Goal: Complete application form

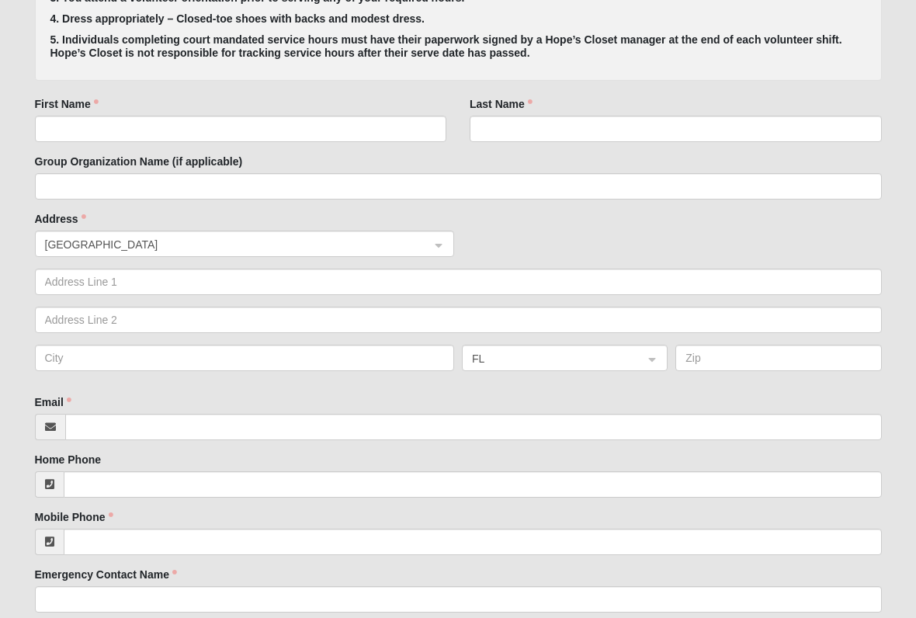
scroll to position [531, 0]
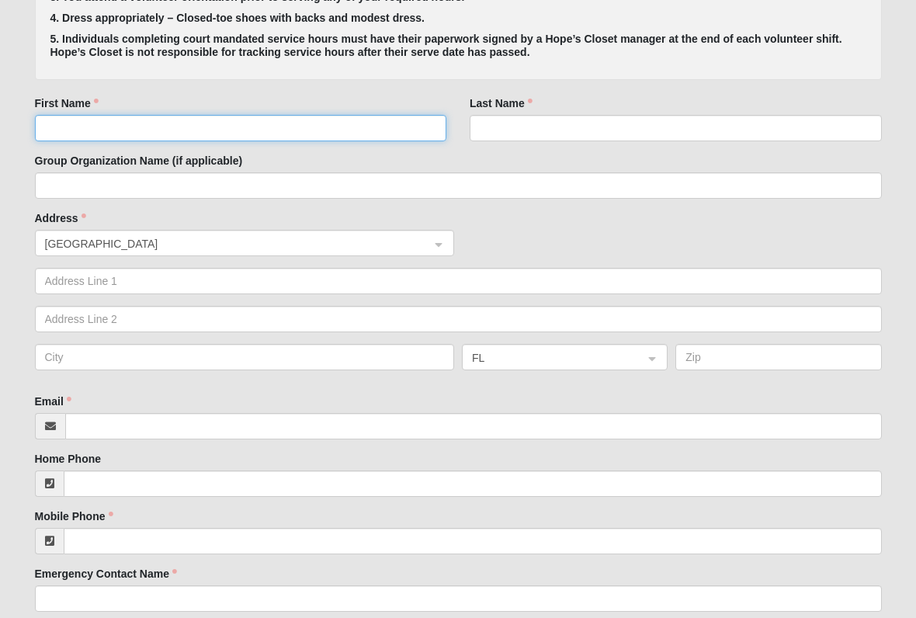
click at [76, 126] on input "First Name" at bounding box center [241, 128] width 412 height 26
type input "[PERSON_NAME]"
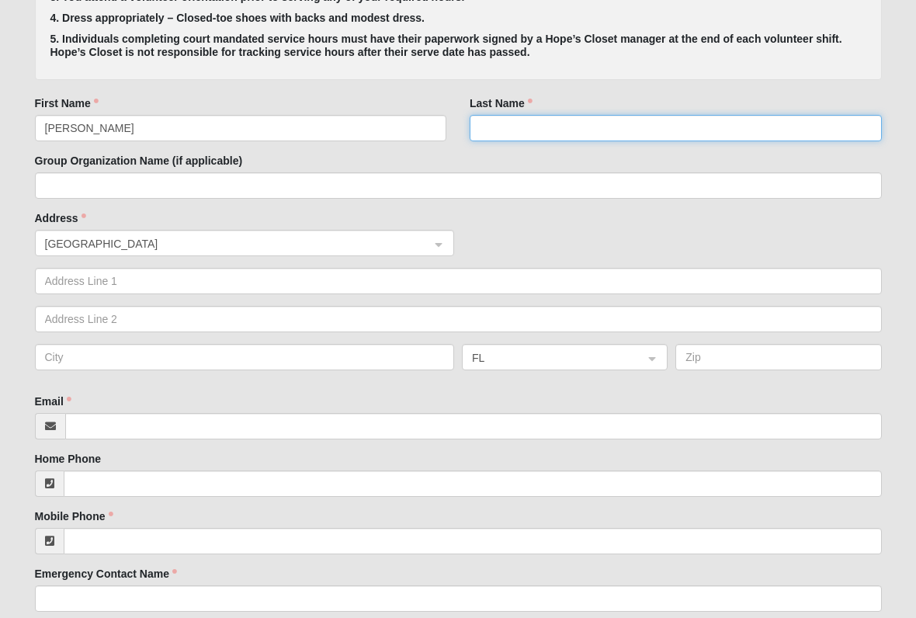
click at [493, 118] on input "Last Name" at bounding box center [675, 128] width 412 height 26
type input "[PERSON_NAME]"
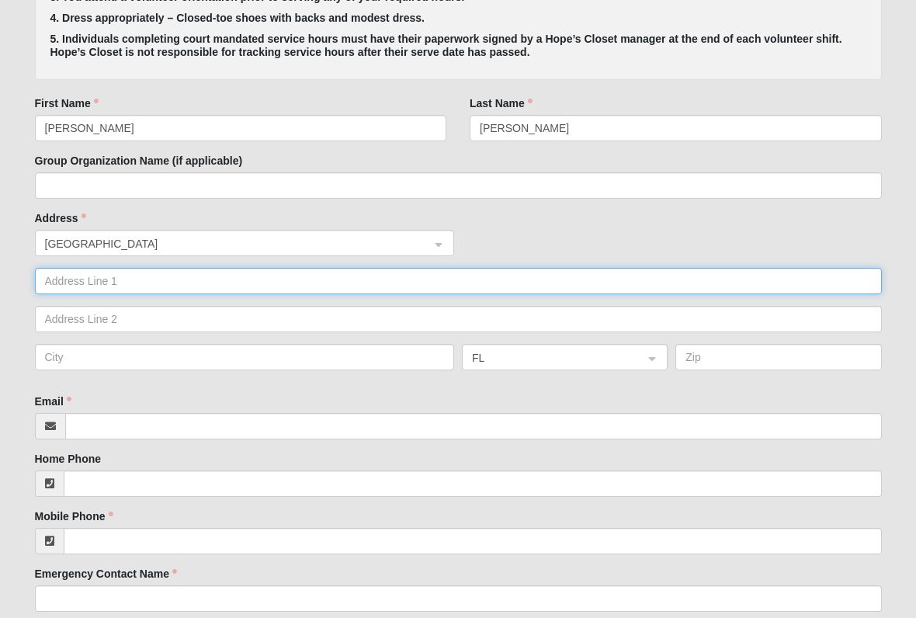
click at [73, 278] on input "text" at bounding box center [458, 281] width 847 height 26
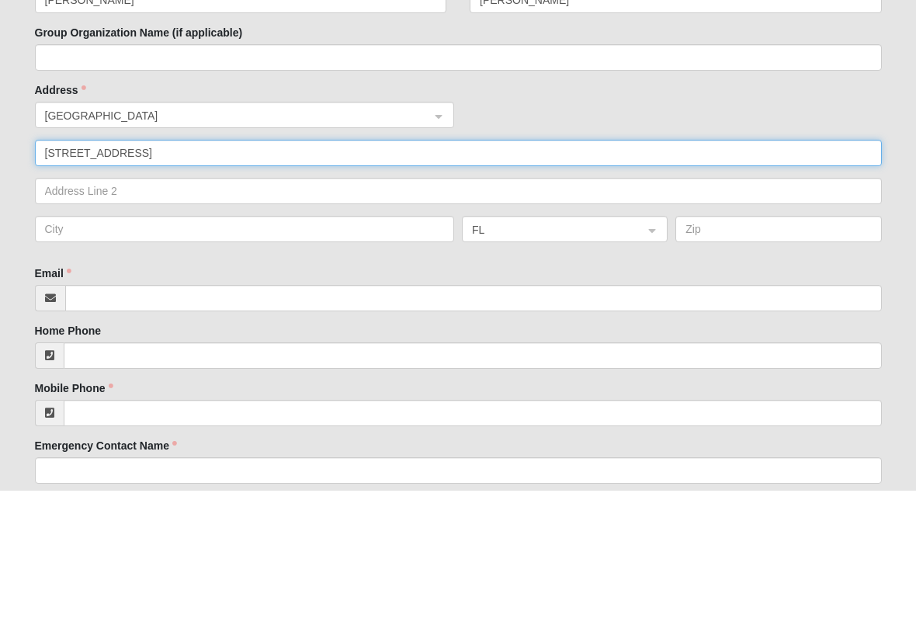
type input "[STREET_ADDRESS]"
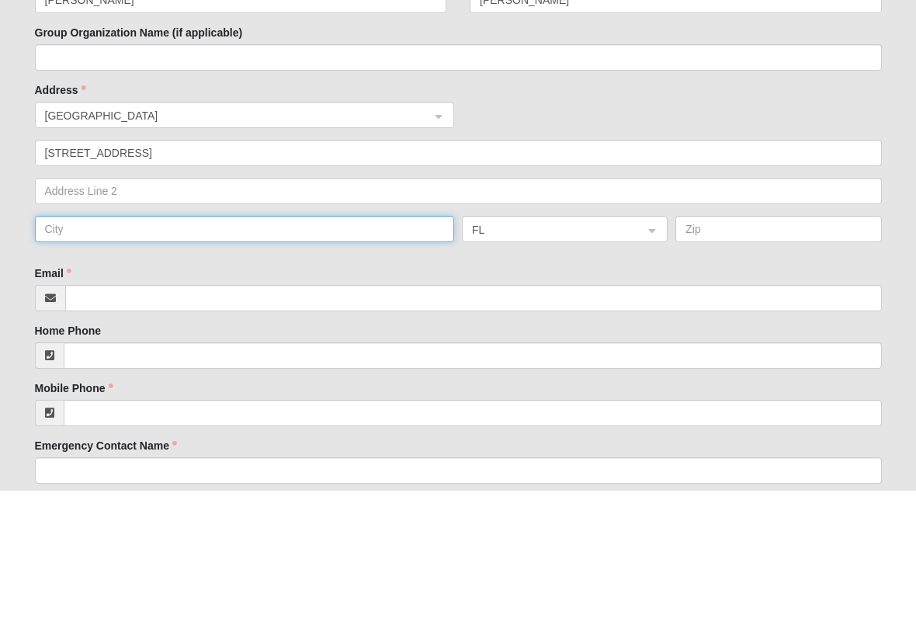
click at [86, 344] on input "text" at bounding box center [245, 357] width 420 height 26
type input "Ponte Vedra"
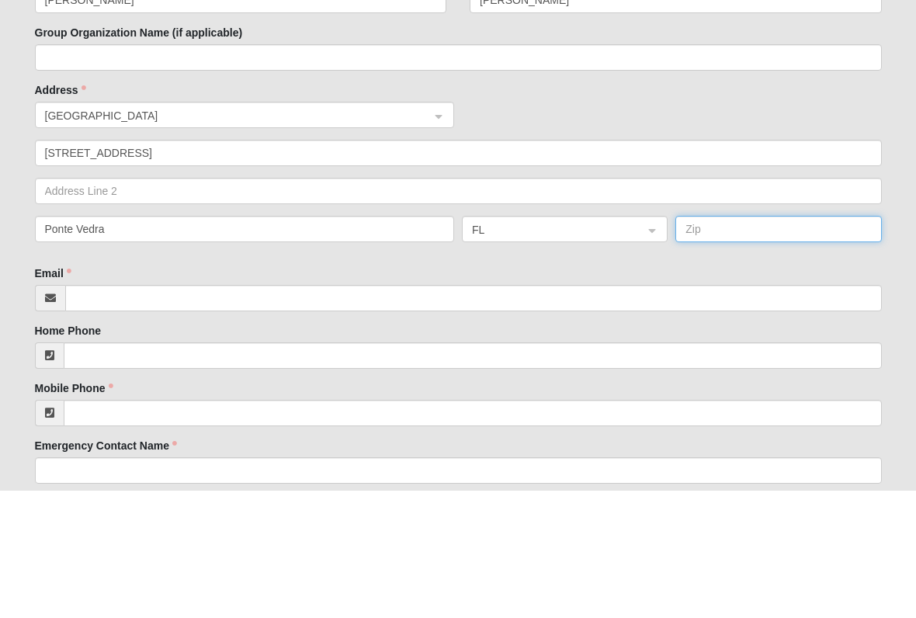
click at [727, 344] on input "text" at bounding box center [778, 357] width 206 height 26
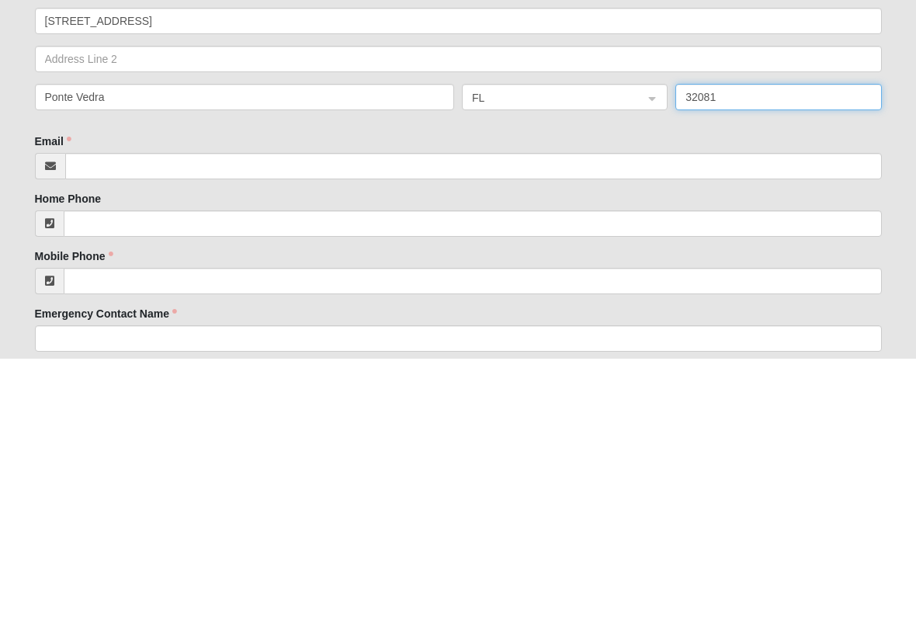
type input "32081"
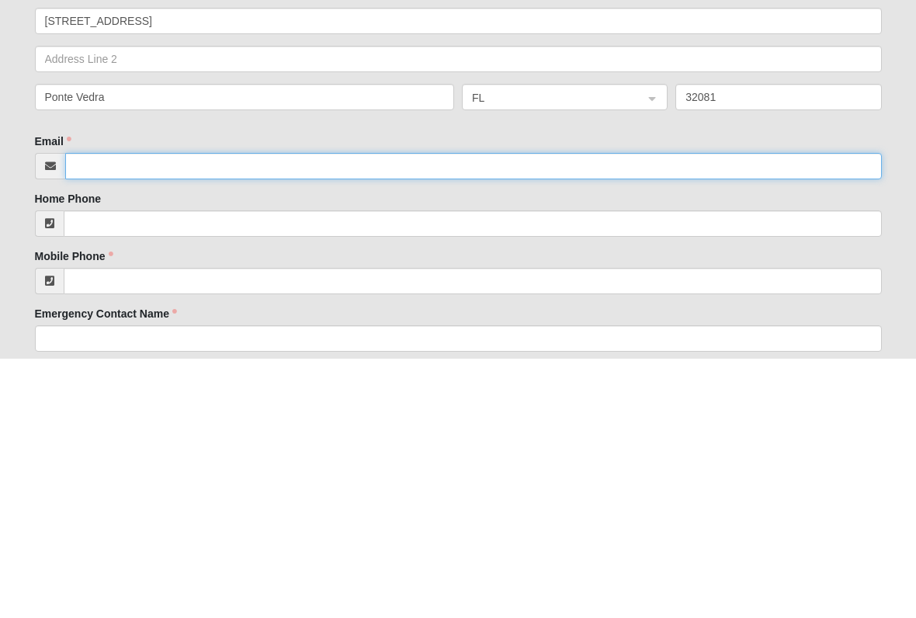
click at [111, 413] on input "Email" at bounding box center [473, 426] width 816 height 26
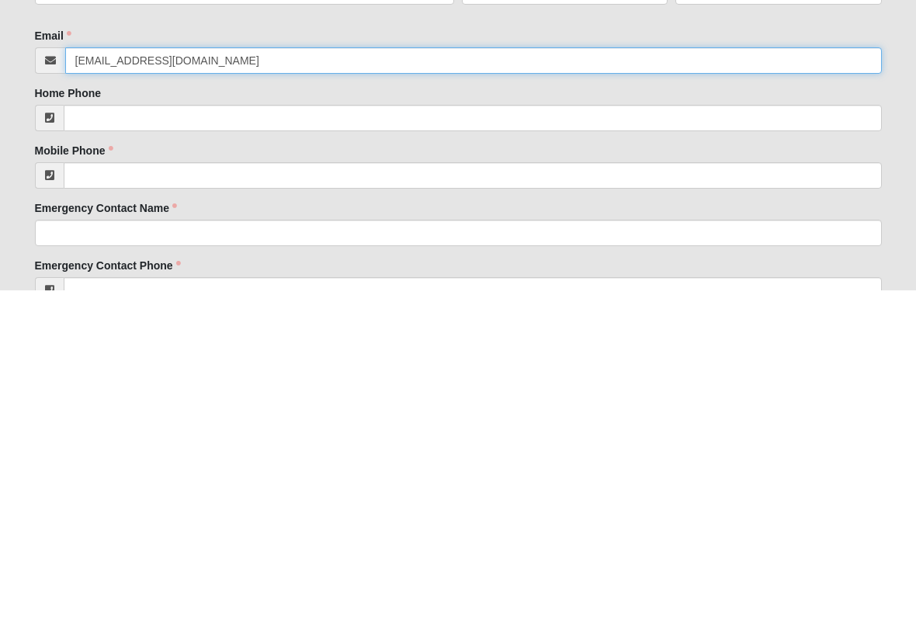
scroll to position [570, 0]
type input "[EMAIL_ADDRESS][DOMAIN_NAME]"
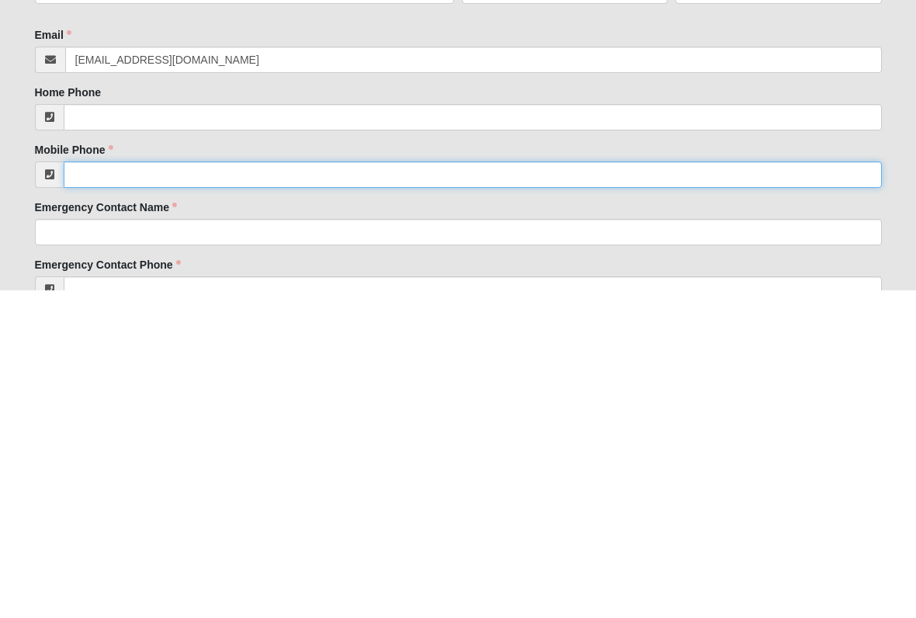
click at [133, 489] on input "Mobile Phone" at bounding box center [473, 502] width 818 height 26
type input "[PHONE_NUMBER]"
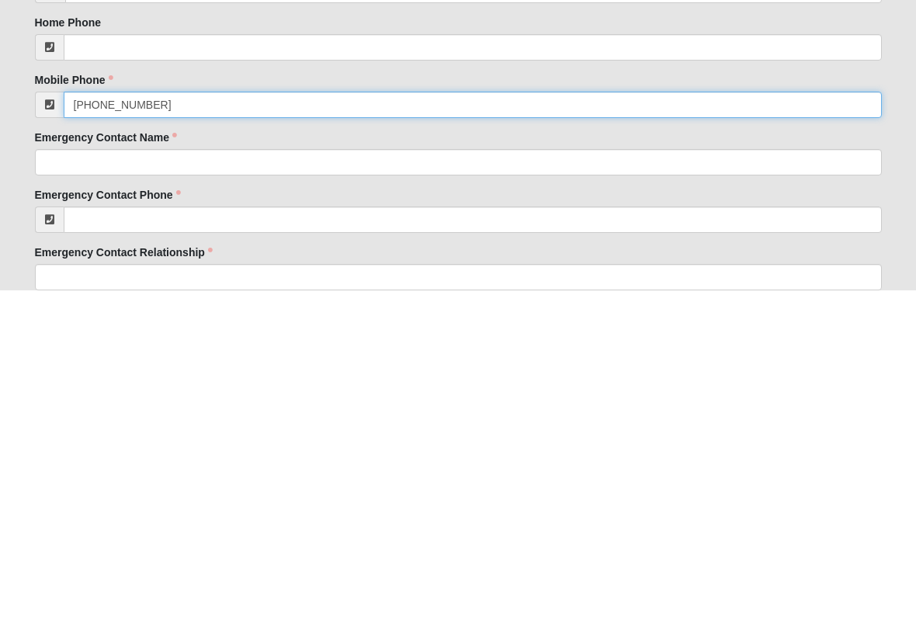
scroll to position [642, 0]
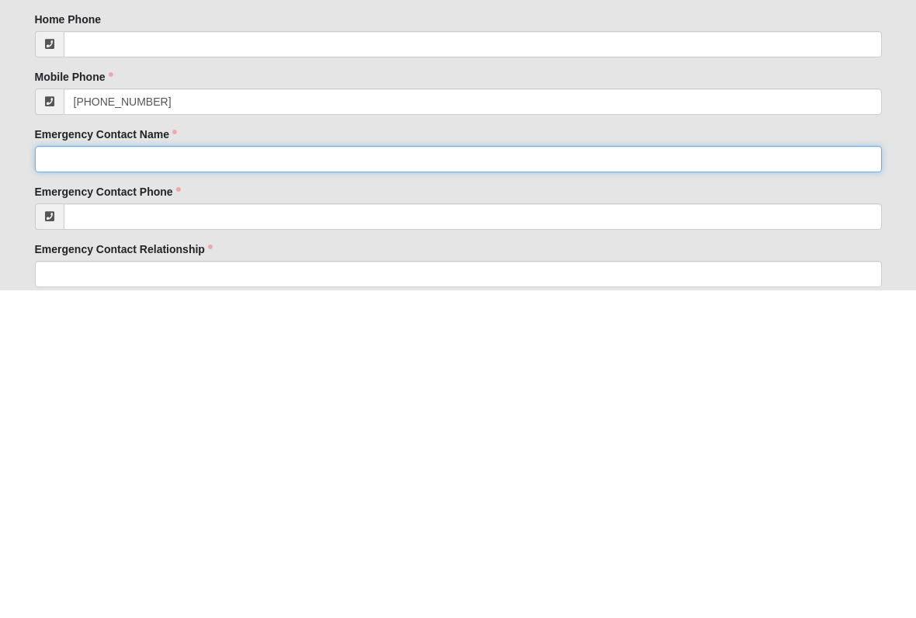
click at [93, 473] on input "Emergency Contact Name" at bounding box center [458, 486] width 847 height 26
type input "[PERSON_NAME]"
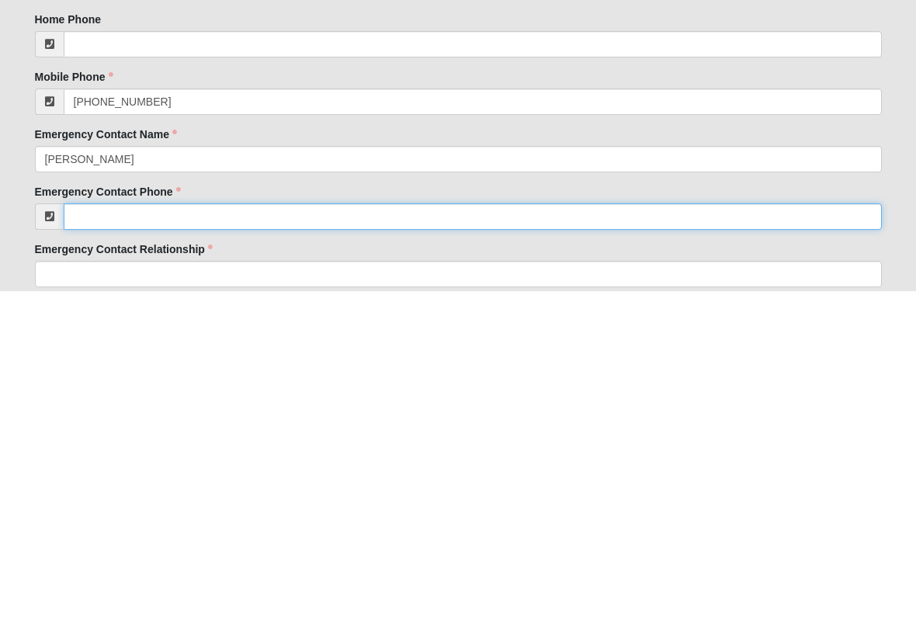
click at [102, 531] on input "Emergency Contact Phone" at bounding box center [473, 544] width 818 height 26
type input "[PHONE_NUMBER]"
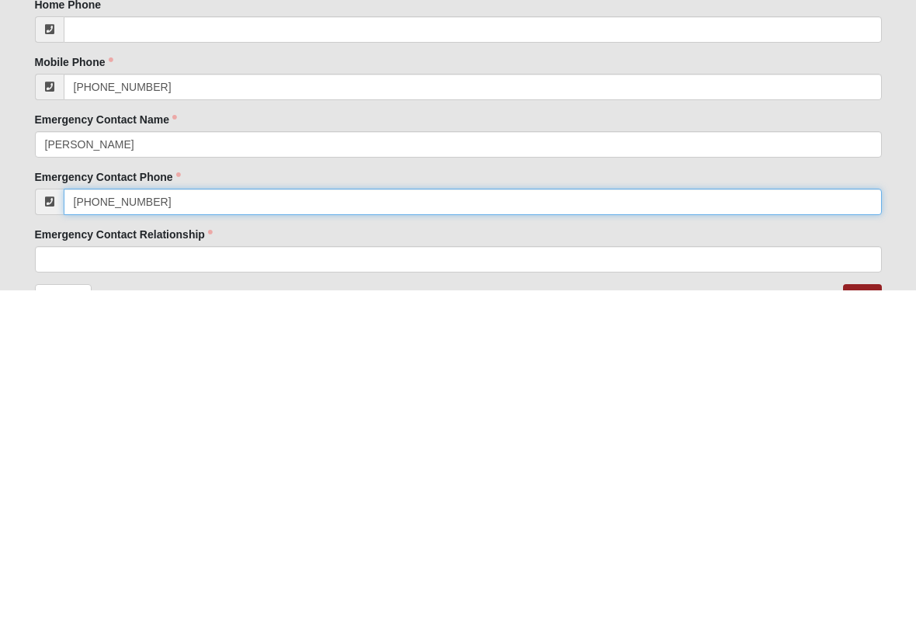
scroll to position [716, 0]
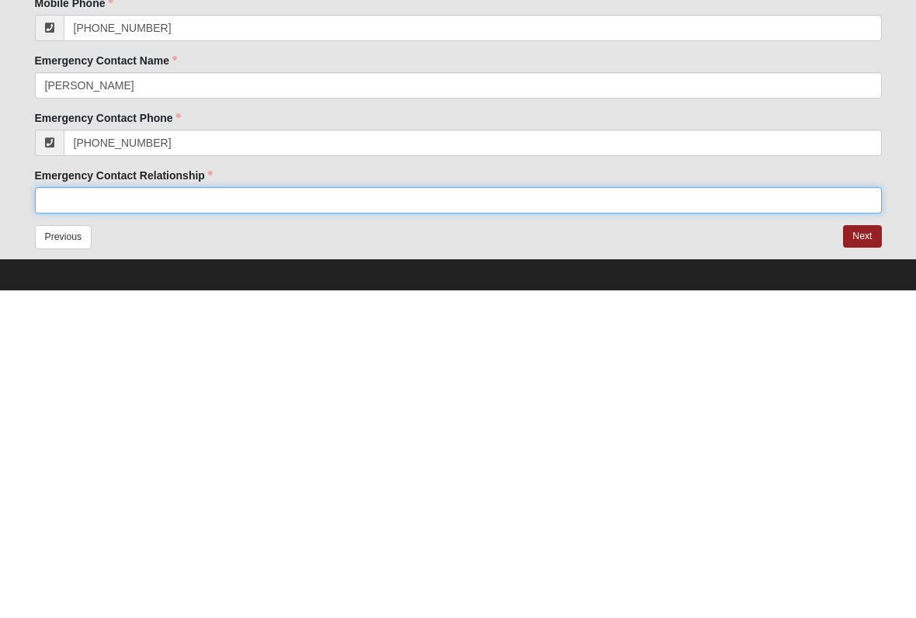
click at [94, 514] on input "Emergency Contact Relationship" at bounding box center [458, 527] width 847 height 26
type input "Spouse"
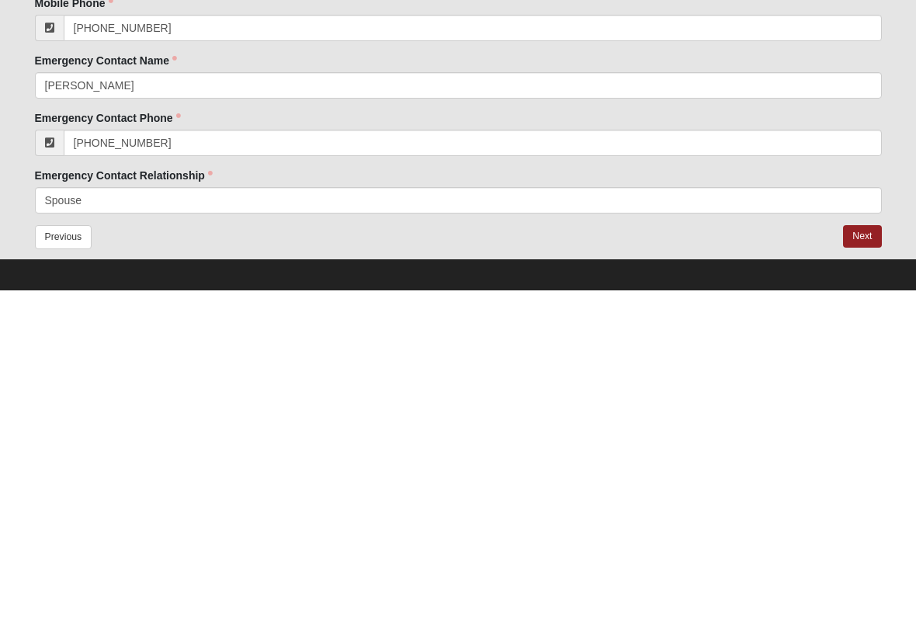
click at [865, 552] on button "Next" at bounding box center [862, 563] width 38 height 23
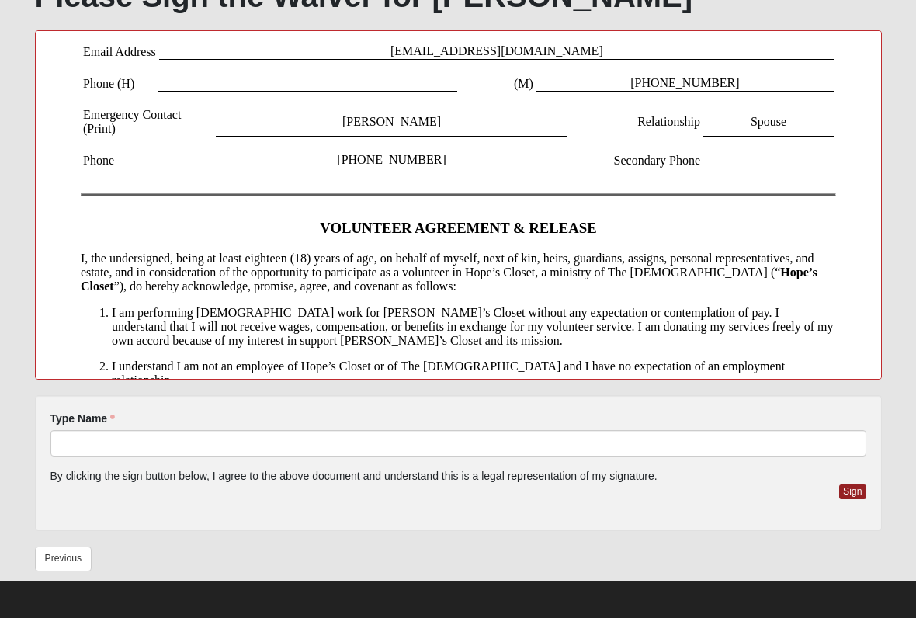
scroll to position [365, 0]
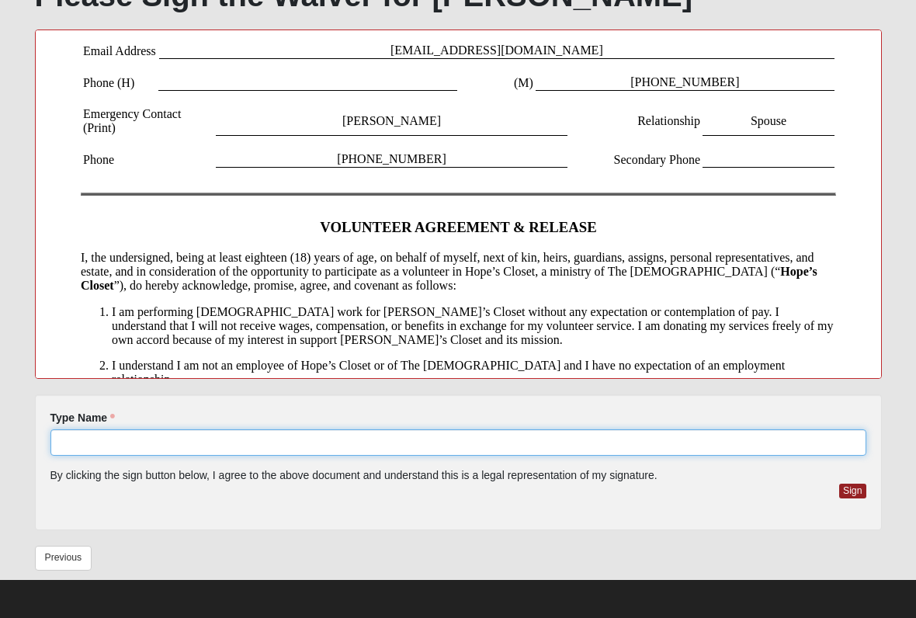
click at [92, 451] on input "Type Name" at bounding box center [457, 442] width 815 height 26
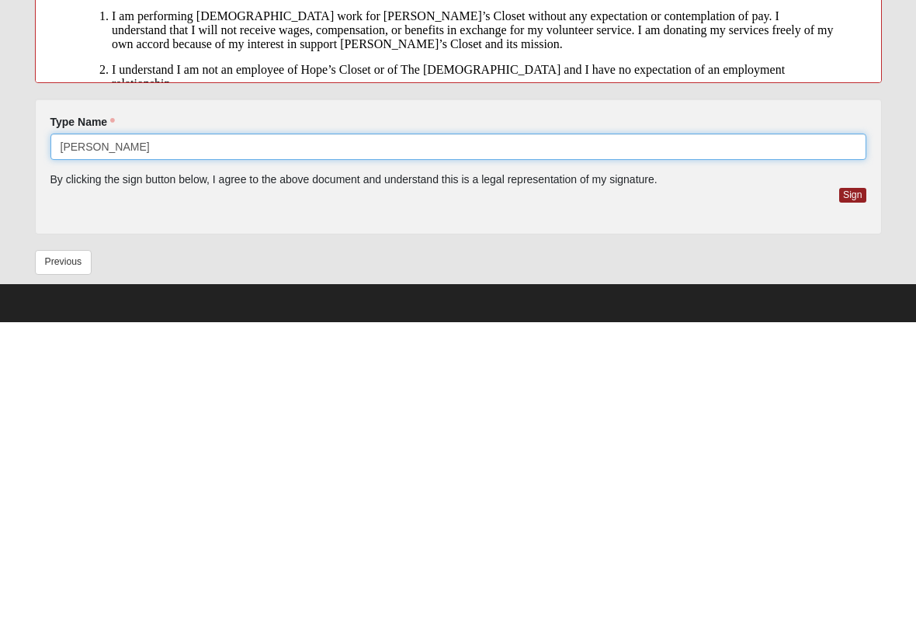
type input "[PERSON_NAME]"
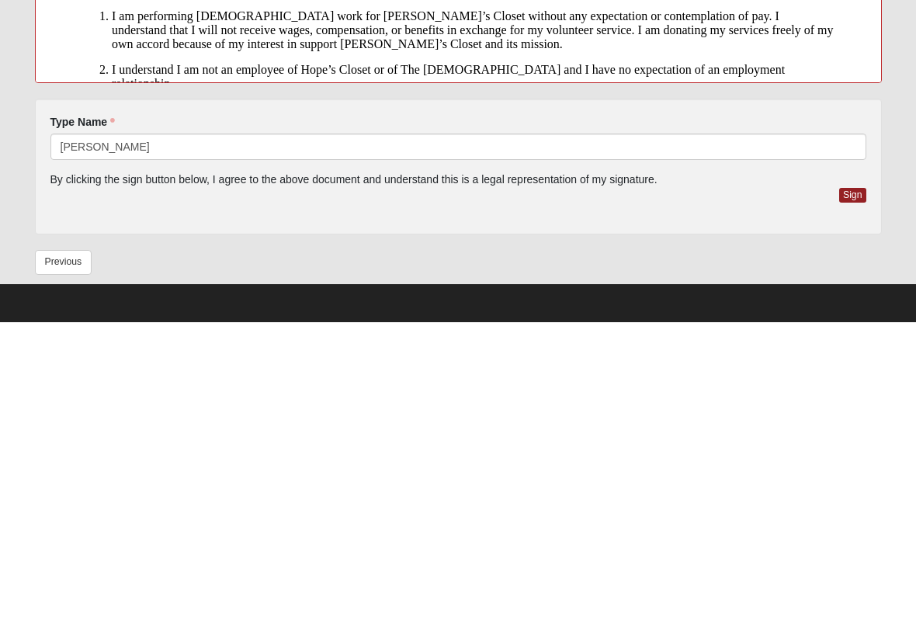
click at [850, 483] on button "Sign" at bounding box center [852, 490] width 27 height 15
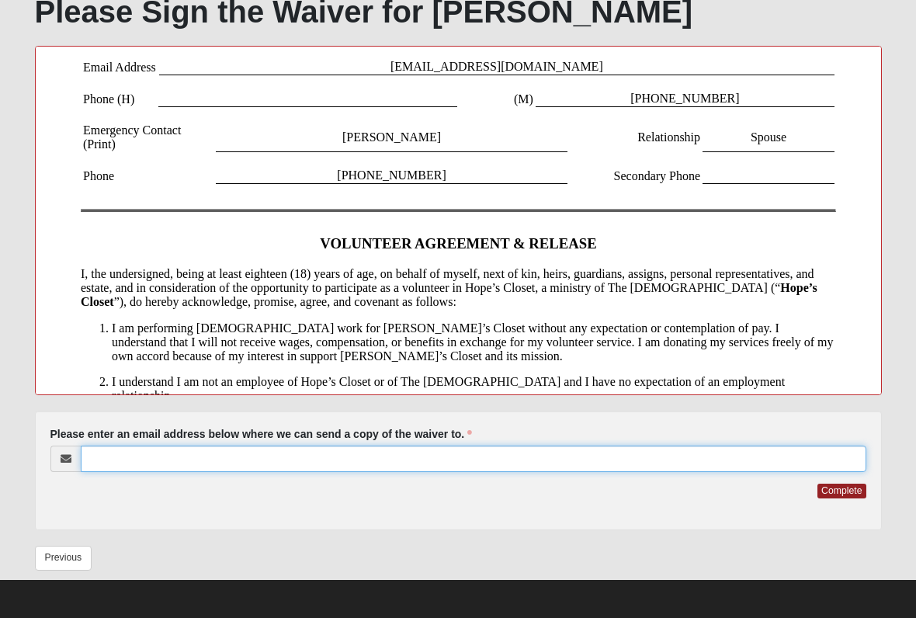
click at [133, 464] on input "Please enter an email address below where we can send a copy of the waiver to." at bounding box center [473, 458] width 785 height 26
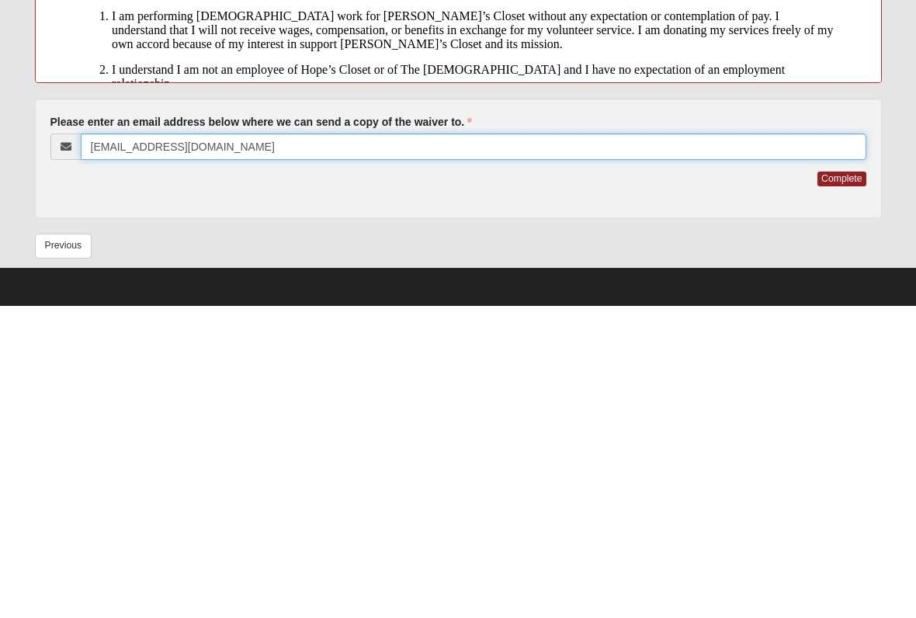
type input "[EMAIL_ADDRESS][DOMAIN_NAME]"
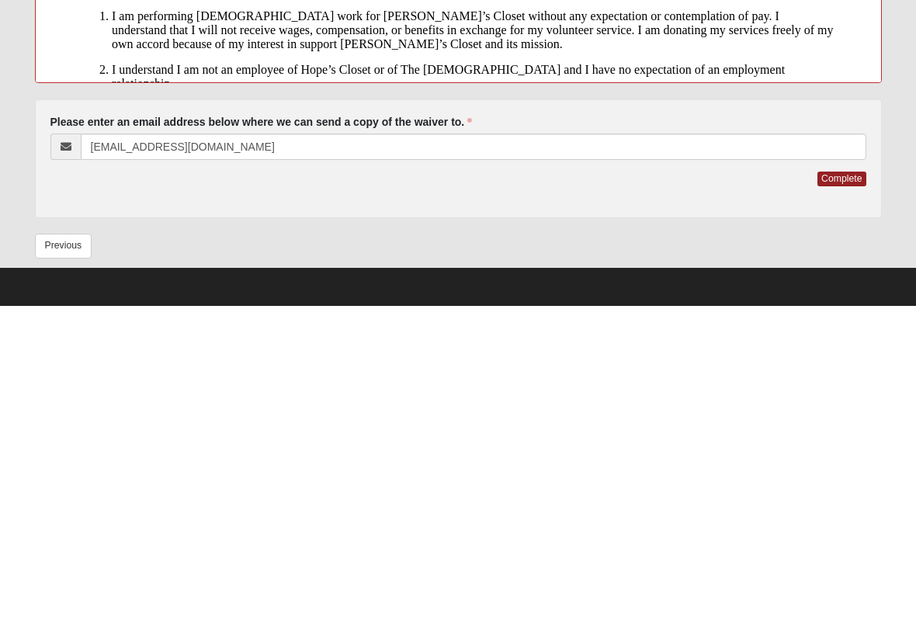
click at [840, 483] on button "Complete" at bounding box center [841, 490] width 48 height 15
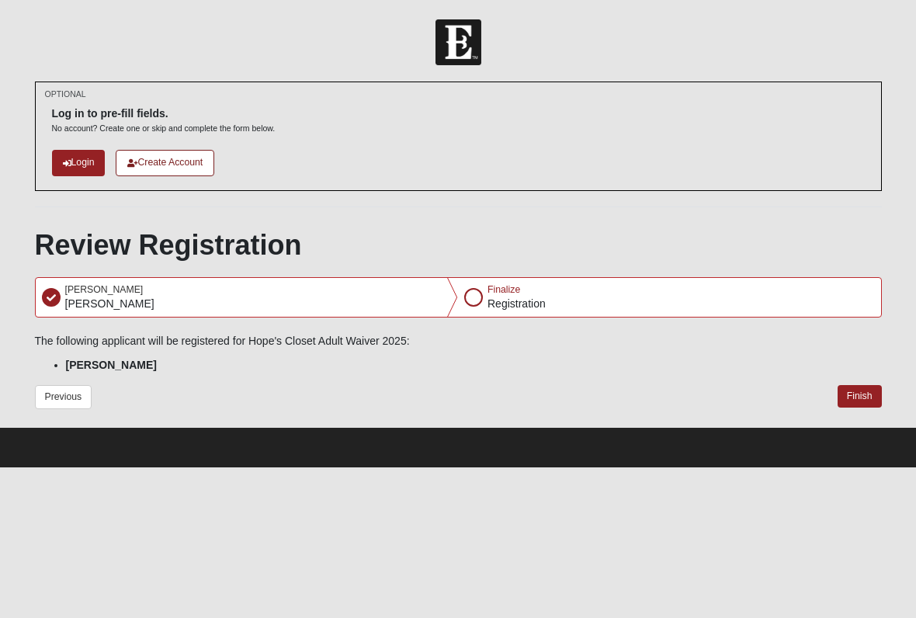
click at [849, 398] on button "Finish" at bounding box center [859, 396] width 44 height 23
